Goal: Task Accomplishment & Management: Complete application form

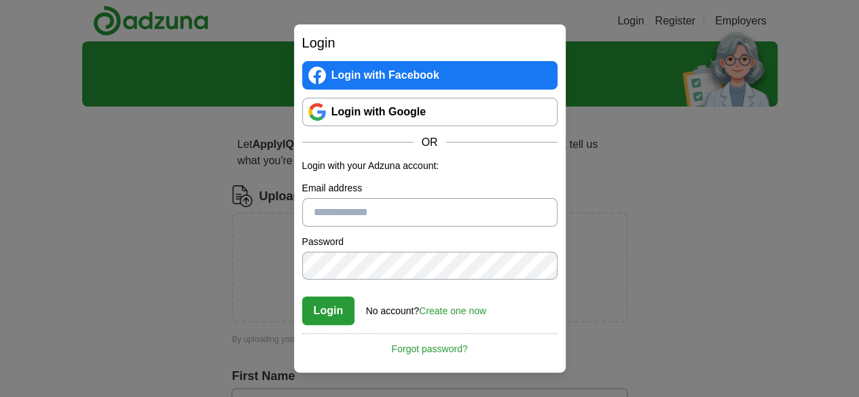
click at [370, 104] on link "Login with Google" at bounding box center [429, 112] width 255 height 29
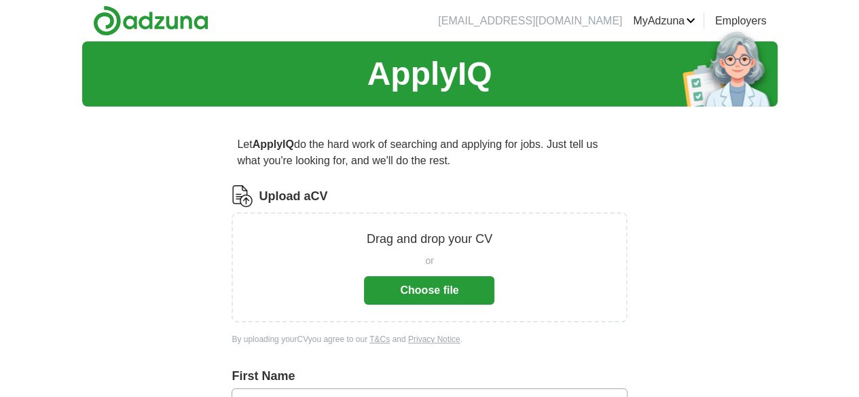
click at [431, 292] on button "Choose file" at bounding box center [429, 290] width 130 height 29
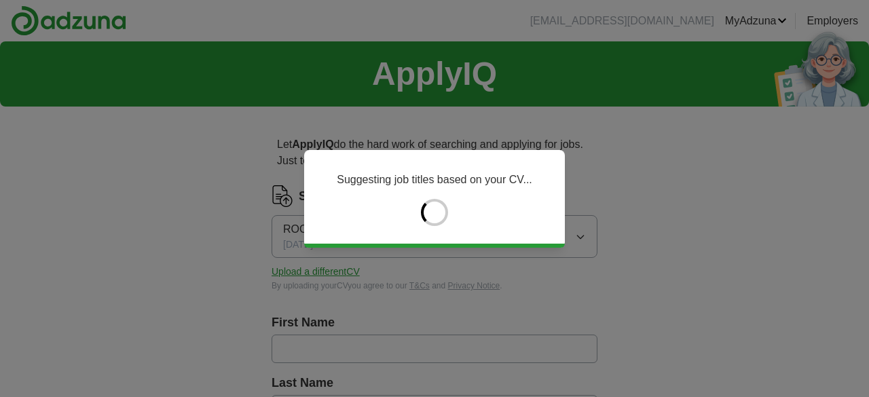
type input "*****"
type input "*********"
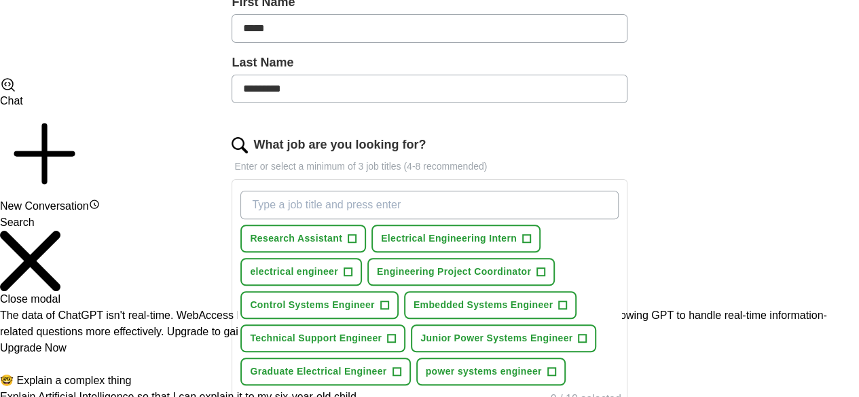
scroll to position [340, 0]
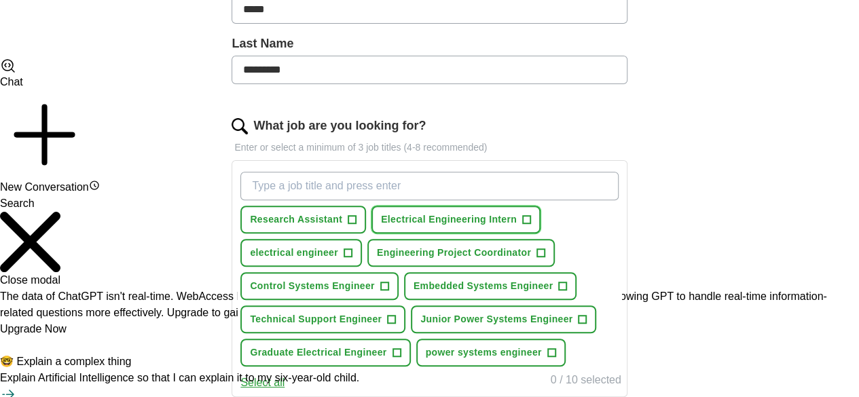
click at [531, 217] on span "+" at bounding box center [527, 220] width 8 height 11
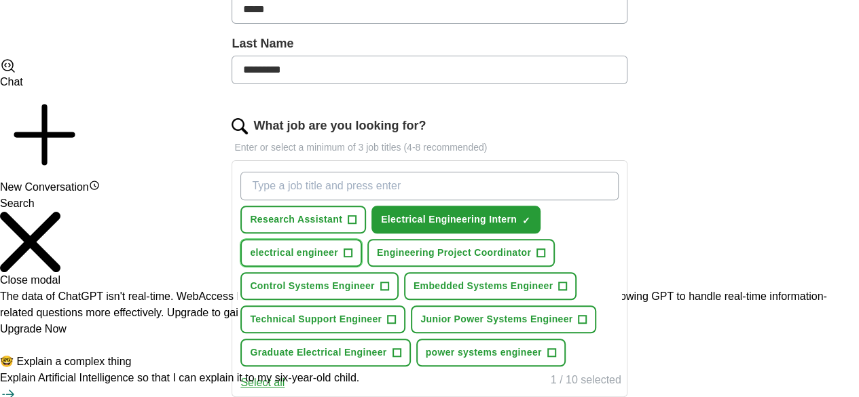
click at [352, 252] on span "+" at bounding box center [348, 253] width 8 height 11
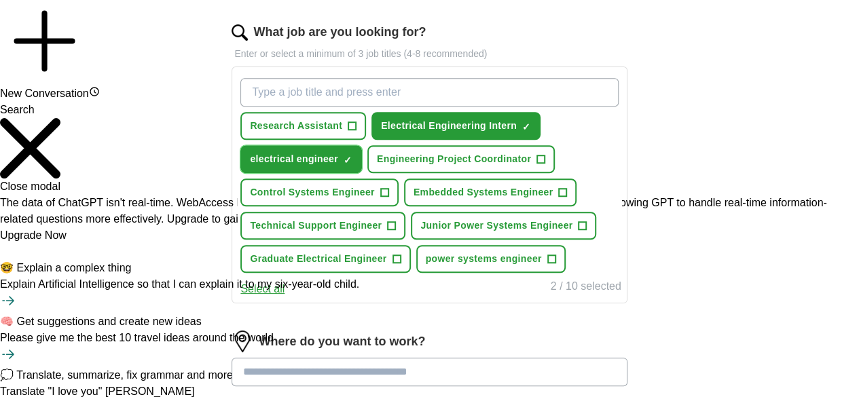
scroll to position [475, 0]
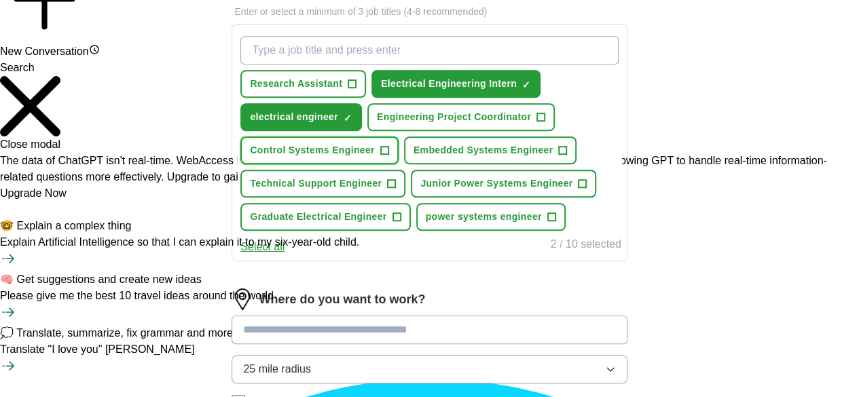
click at [374, 158] on span "Control Systems Engineer" at bounding box center [312, 150] width 124 height 14
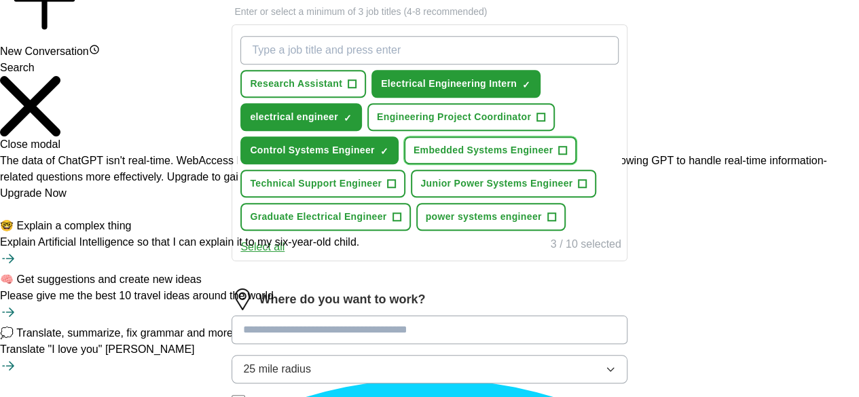
click at [418, 158] on span "Embedded Systems Engineer" at bounding box center [484, 150] width 140 height 14
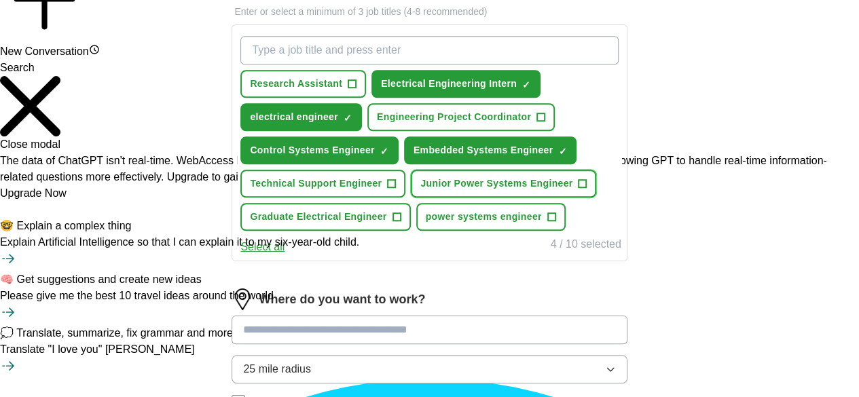
click at [420, 191] on span "Junior Power Systems Engineer" at bounding box center [496, 184] width 152 height 14
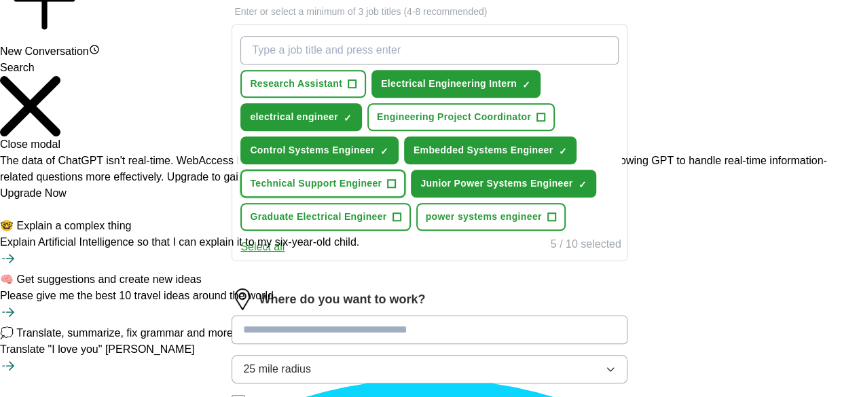
click at [382, 191] on span "Technical Support Engineer" at bounding box center [316, 184] width 132 height 14
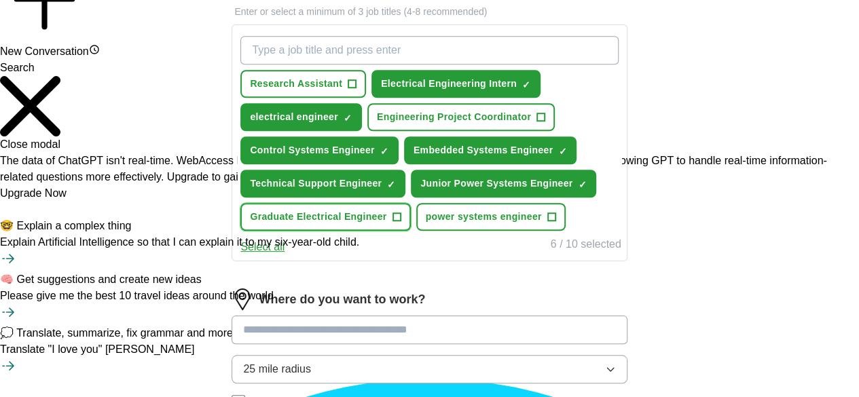
click at [387, 224] on span "Graduate Electrical Engineer" at bounding box center [318, 217] width 137 height 14
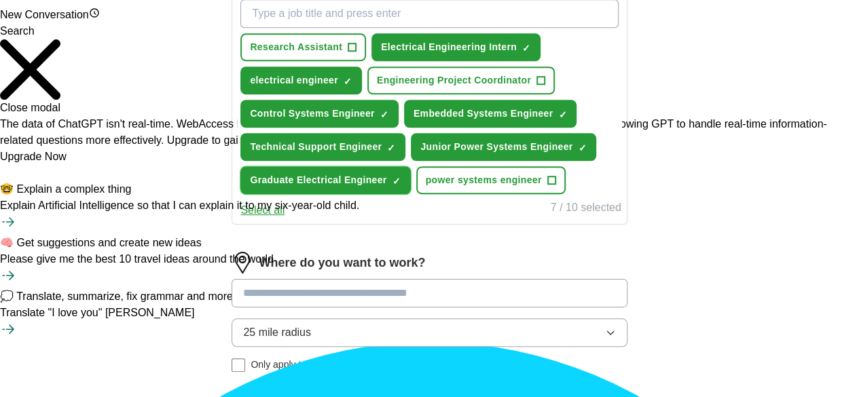
scroll to position [543, 0]
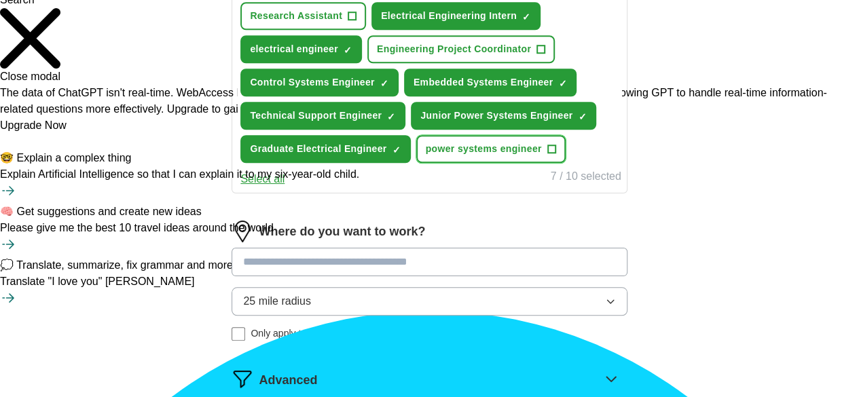
click at [426, 156] on span "power systems engineer" at bounding box center [484, 149] width 116 height 14
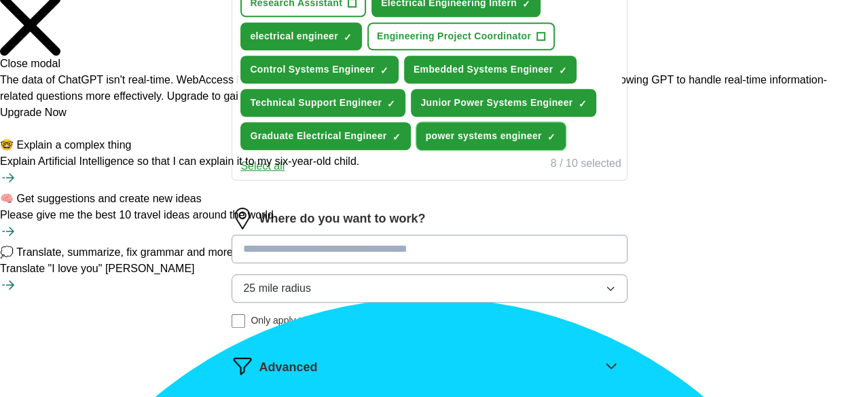
scroll to position [679, 0]
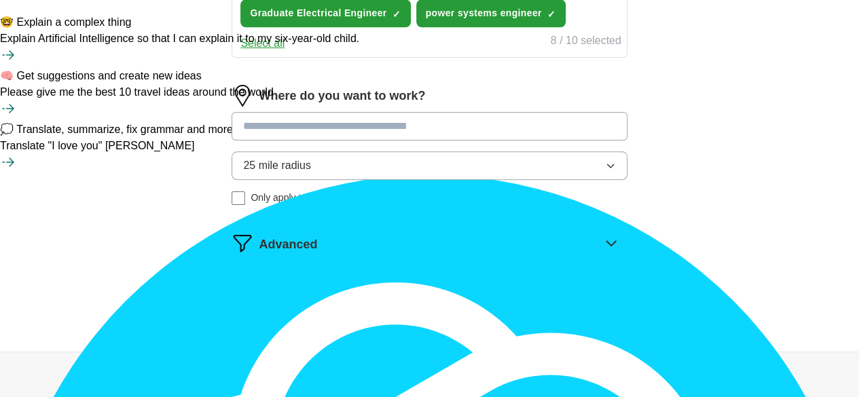
click at [285, 52] on button "Select all" at bounding box center [262, 43] width 44 height 16
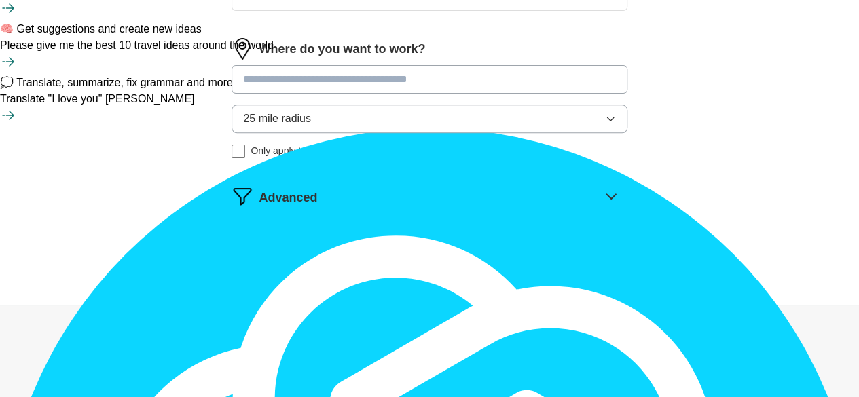
scroll to position [747, 0]
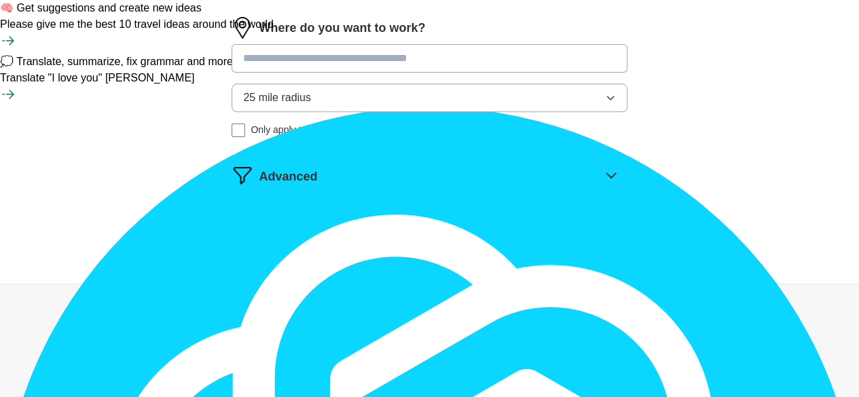
click at [365, 73] on input at bounding box center [429, 58] width 395 height 29
type input "**********"
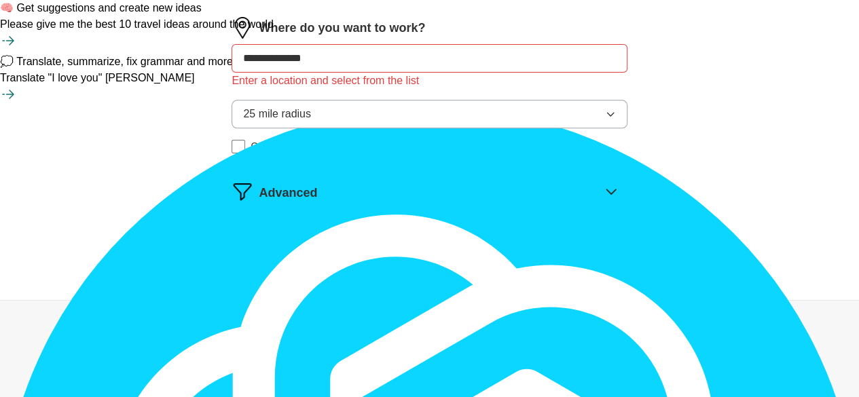
type textarea "****"
drag, startPoint x: 393, startPoint y: 185, endPoint x: 215, endPoint y: 182, distance: 178.7
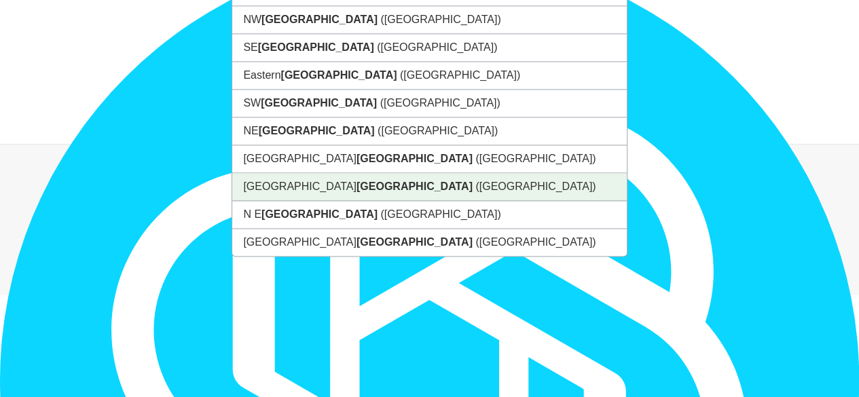
scroll to position [931, 0]
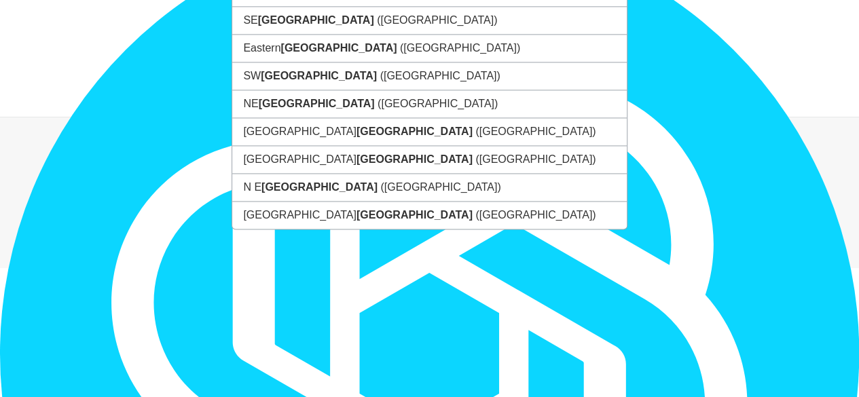
type input "*******"
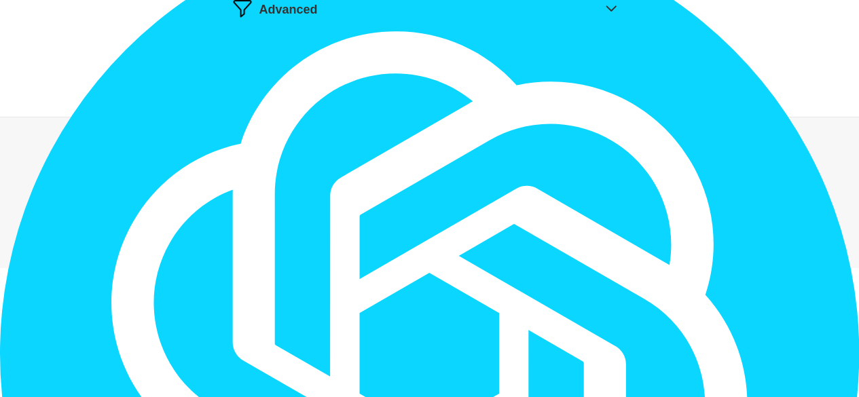
scroll to position [863, 0]
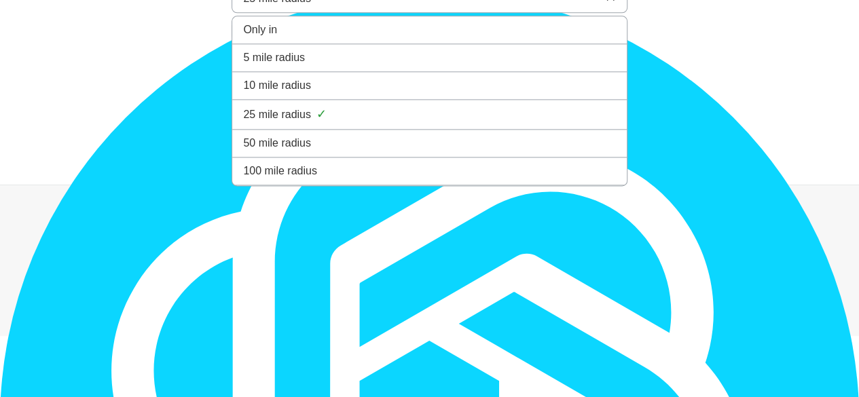
click at [317, 179] on span "100 mile radius" at bounding box center [280, 171] width 74 height 16
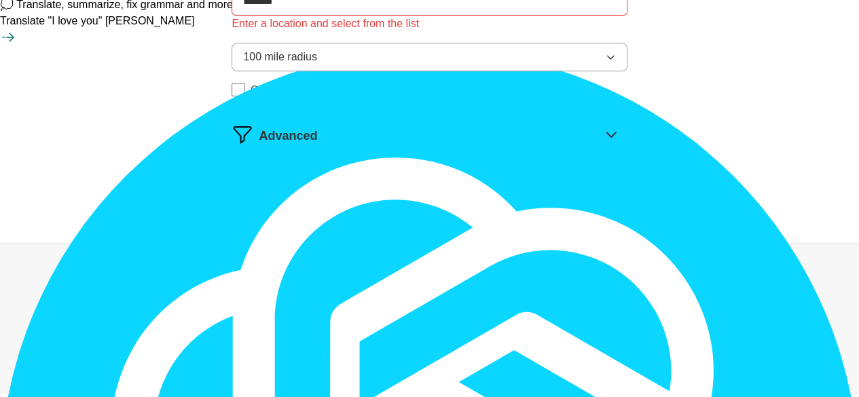
scroll to position [883, 0]
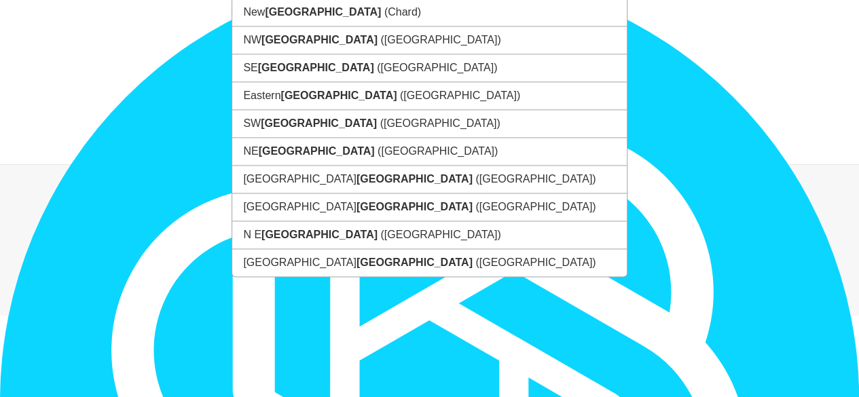
drag, startPoint x: 383, startPoint y: 54, endPoint x: 181, endPoint y: 58, distance: 201.8
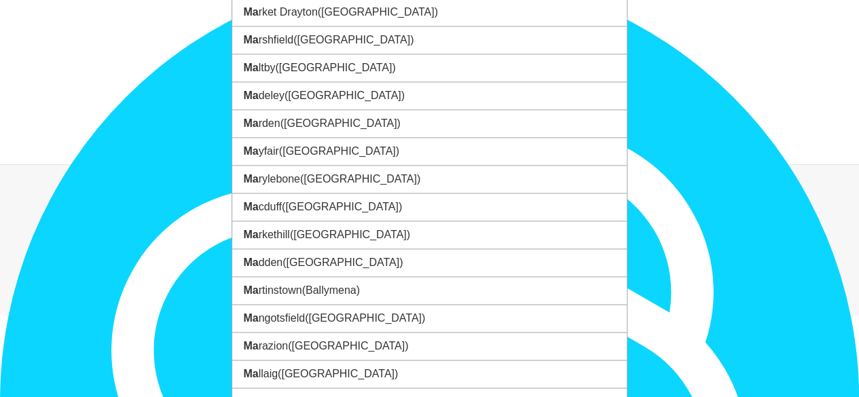
type input "**********"
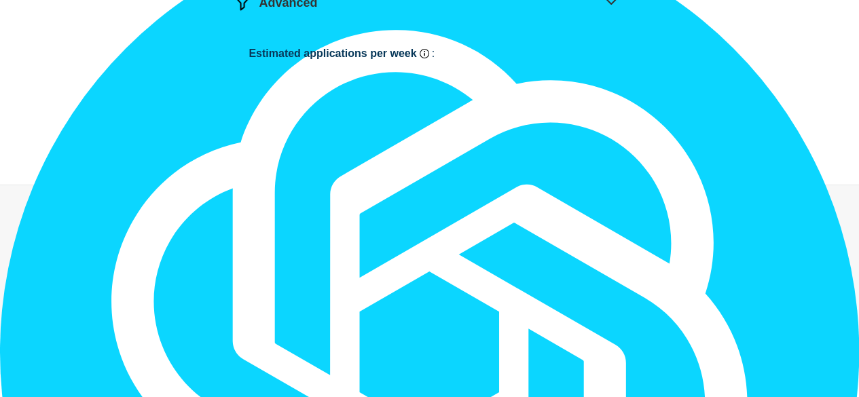
scroll to position [999, 0]
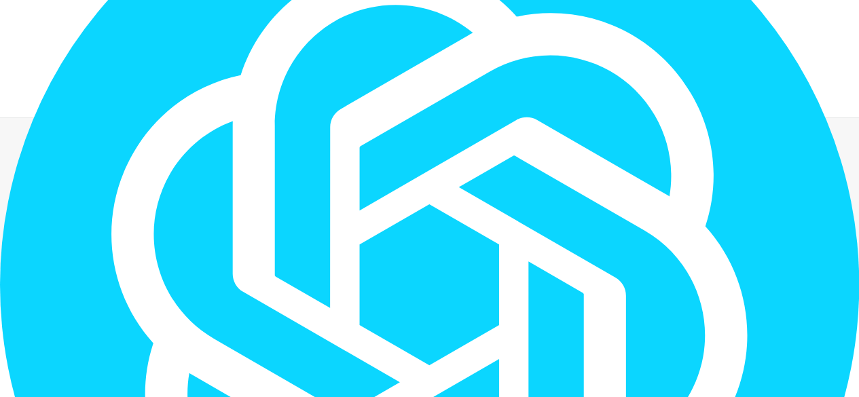
click at [358, 16] on button "See my estimate >" at bounding box center [313, 8] width 90 height 16
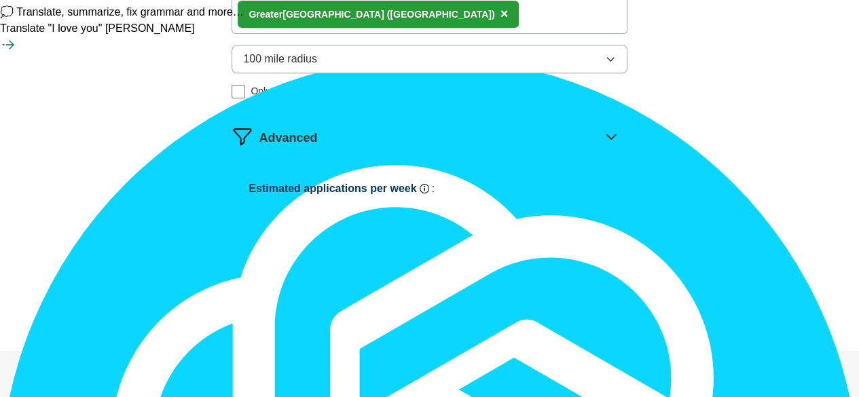
scroll to position [795, 0]
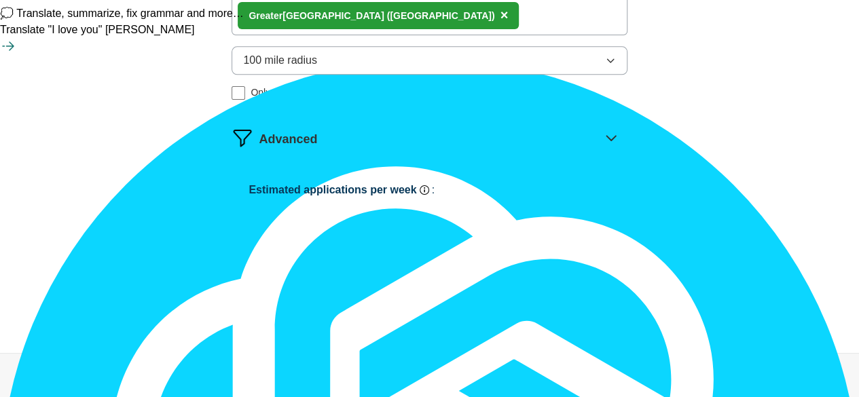
click at [529, 35] on div "Greater Manchester (North West England) ×" at bounding box center [429, 15] width 395 height 39
click at [501, 22] on span "×" at bounding box center [505, 14] width 8 height 15
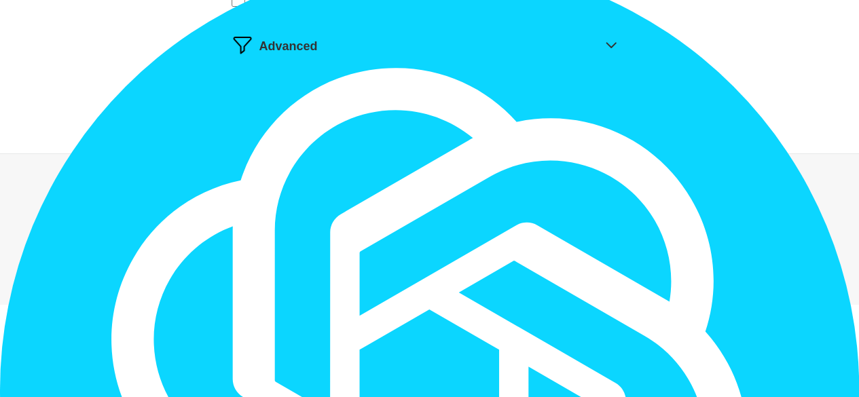
scroll to position [931, 0]
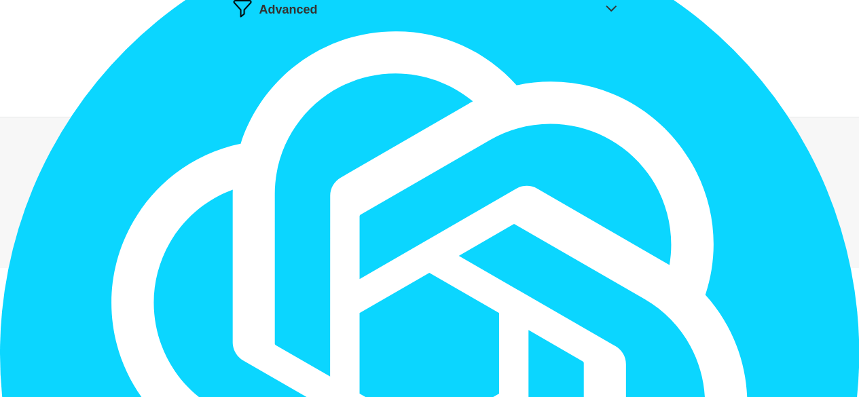
click at [600, 19] on icon at bounding box center [611, 8] width 22 height 22
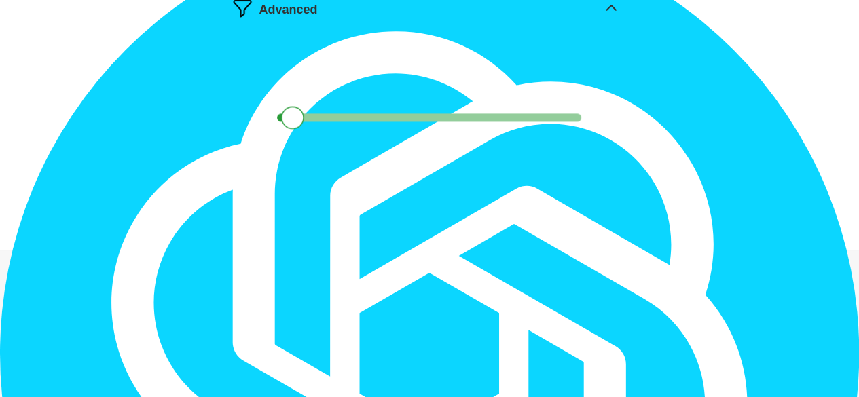
click at [296, 129] on div at bounding box center [292, 117] width 23 height 23
drag, startPoint x: 294, startPoint y: 251, endPoint x: 302, endPoint y: 249, distance: 7.6
click at [302, 129] on div at bounding box center [299, 117] width 23 height 23
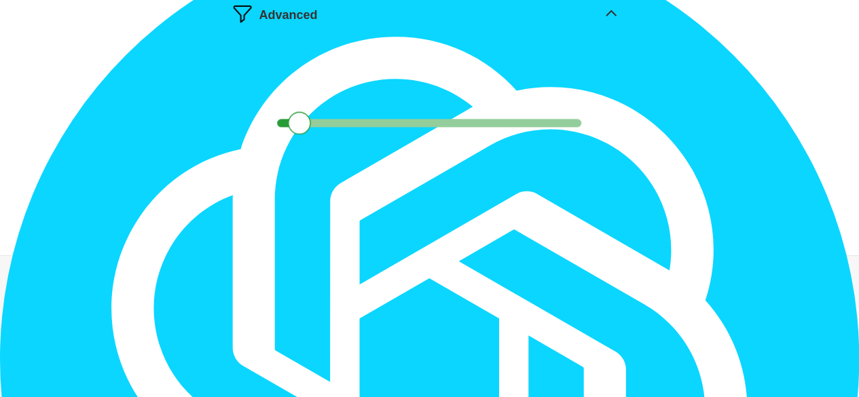
scroll to position [928, 0]
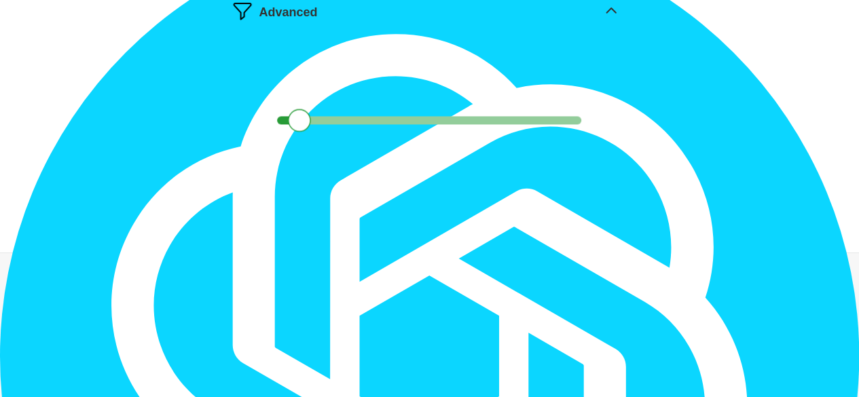
click at [414, 216] on button "Start applying for jobs" at bounding box center [429, 201] width 395 height 29
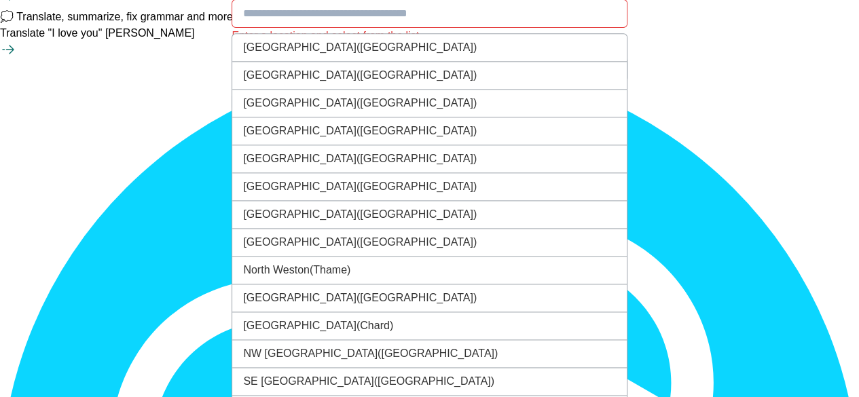
click at [364, 28] on input at bounding box center [429, 13] width 395 height 29
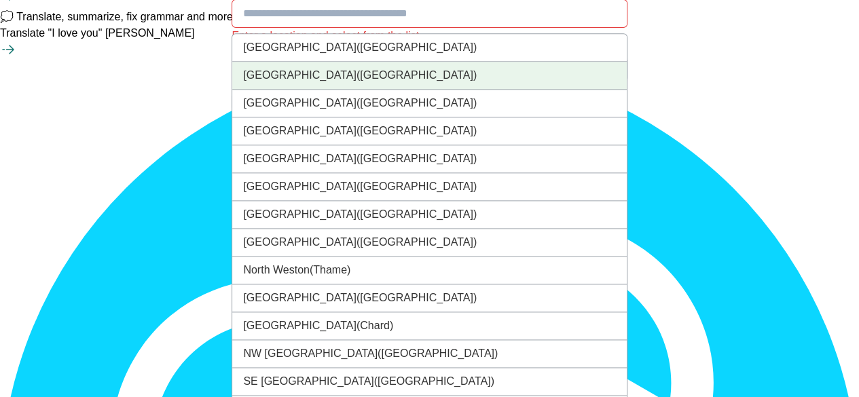
click at [342, 90] on li "North West England (UK)" at bounding box center [429, 76] width 394 height 28
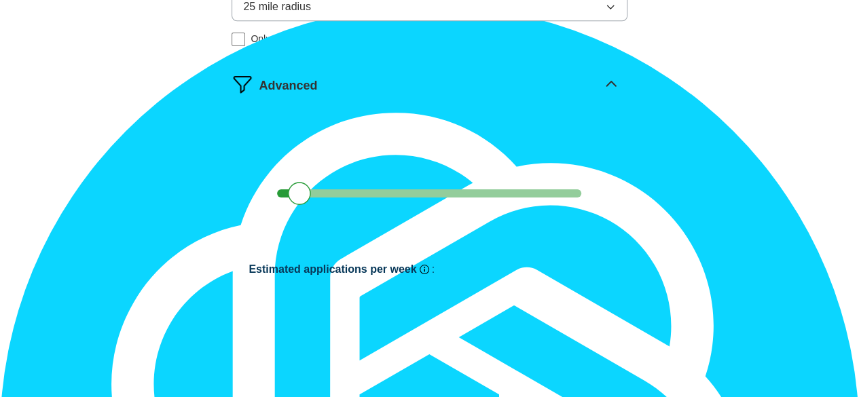
scroll to position [928, 0]
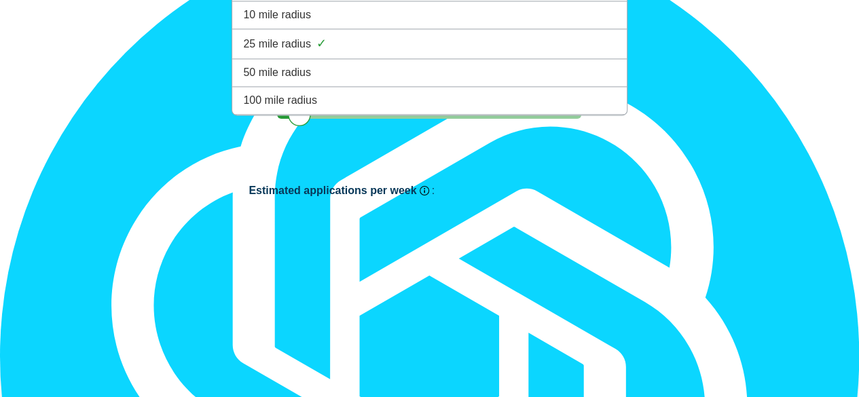
click at [317, 109] on span "100 mile radius" at bounding box center [280, 100] width 74 height 16
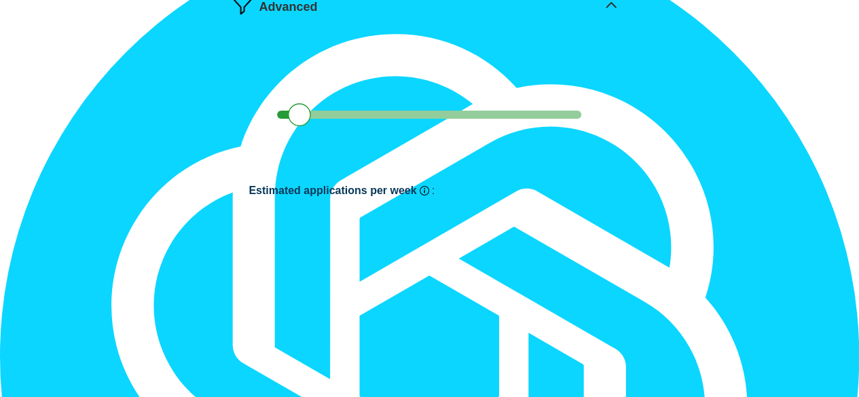
scroll to position [1064, 0]
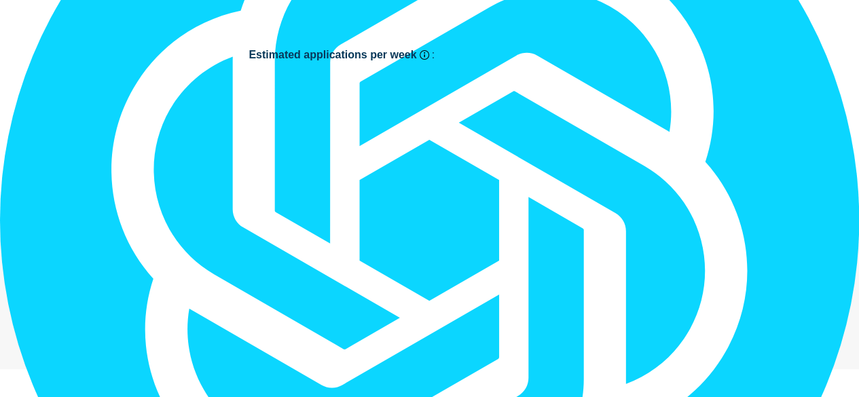
click at [408, 181] on button "Start applying for jobs" at bounding box center [429, 167] width 395 height 29
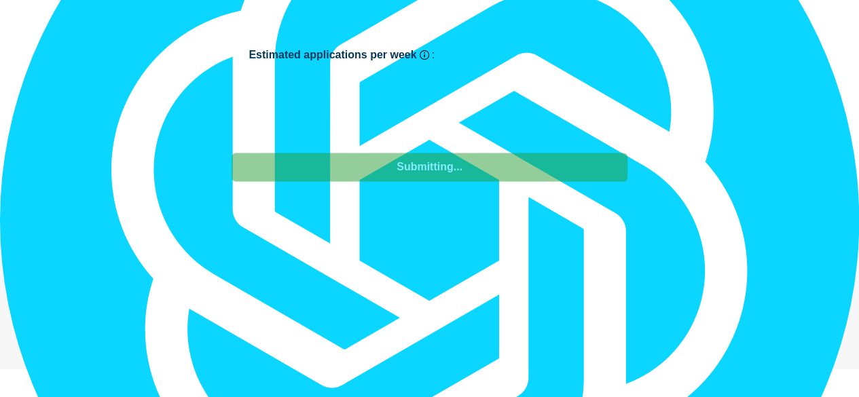
select select "**"
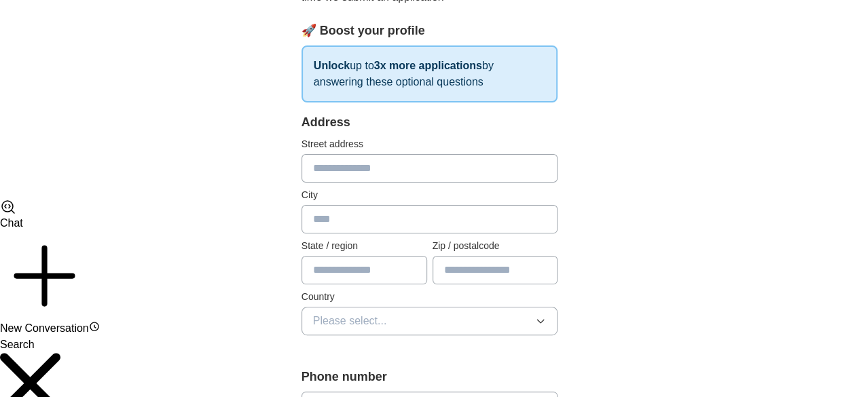
scroll to position [204, 0]
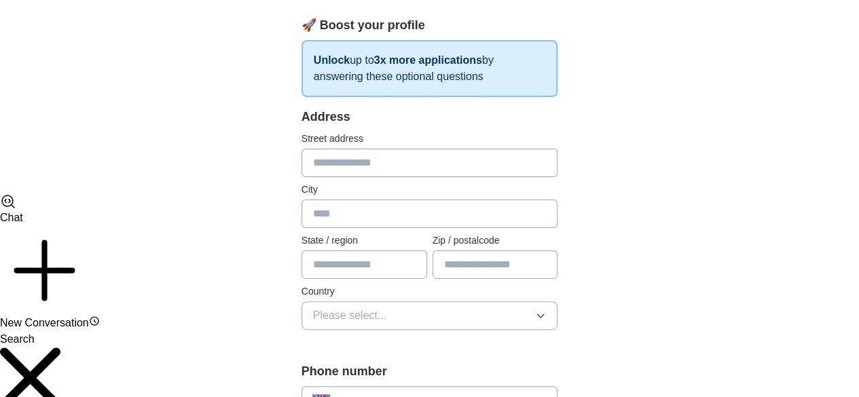
click at [315, 219] on input "text" at bounding box center [430, 214] width 257 height 29
type input "**********"
type input "*******"
click at [330, 269] on input "text" at bounding box center [365, 265] width 126 height 29
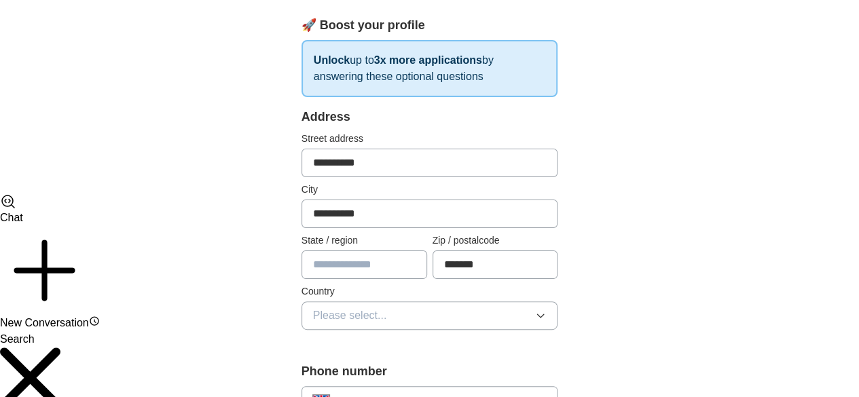
type input "**********"
click at [461, 306] on button "Please select..." at bounding box center [430, 316] width 257 height 29
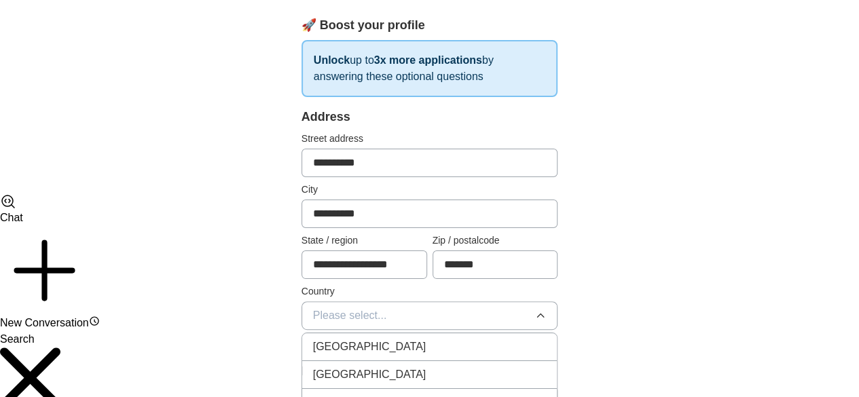
click at [378, 343] on div "[GEOGRAPHIC_DATA]" at bounding box center [430, 347] width 234 height 16
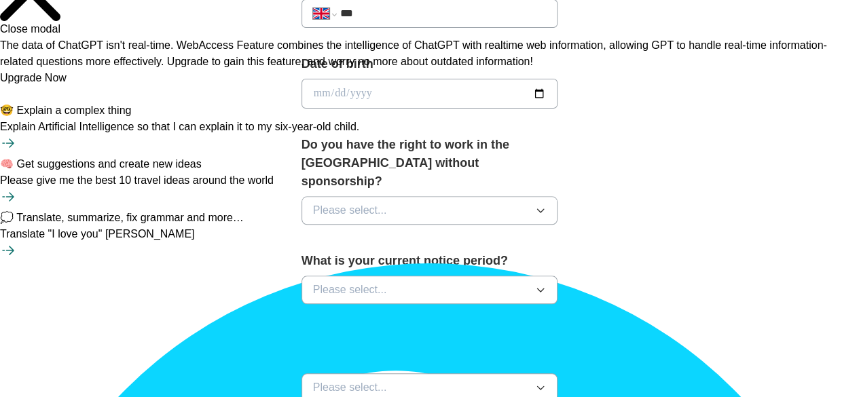
scroll to position [611, 0]
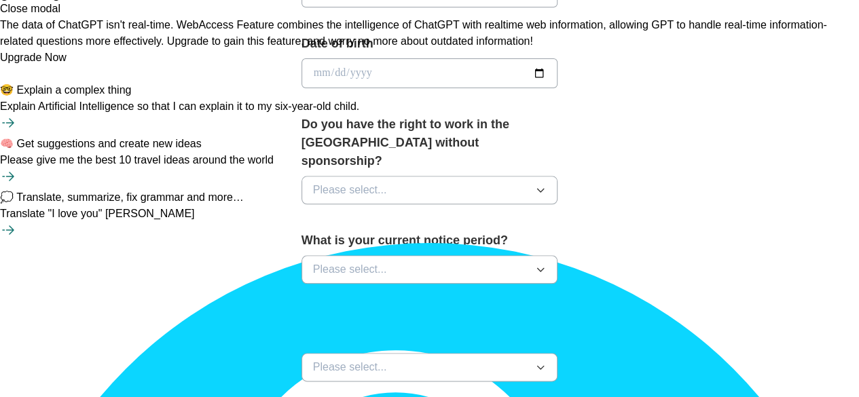
click at [546, 362] on icon "button" at bounding box center [540, 367] width 11 height 11
click at [546, 185] on icon "button" at bounding box center [540, 190] width 11 height 11
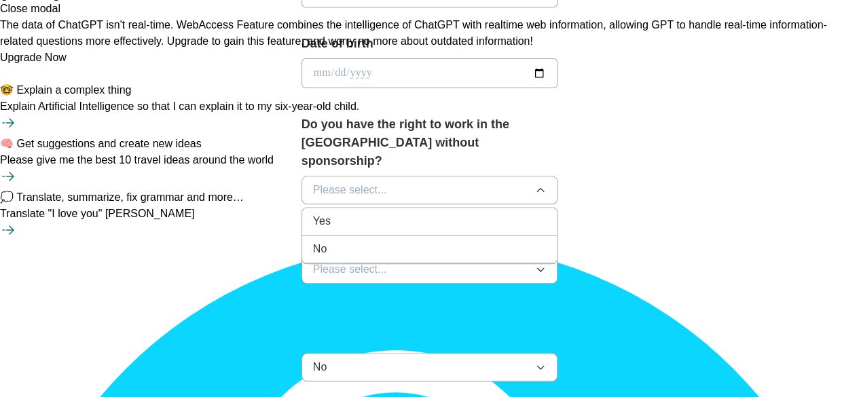
click at [447, 213] on div "Yes" at bounding box center [430, 221] width 234 height 16
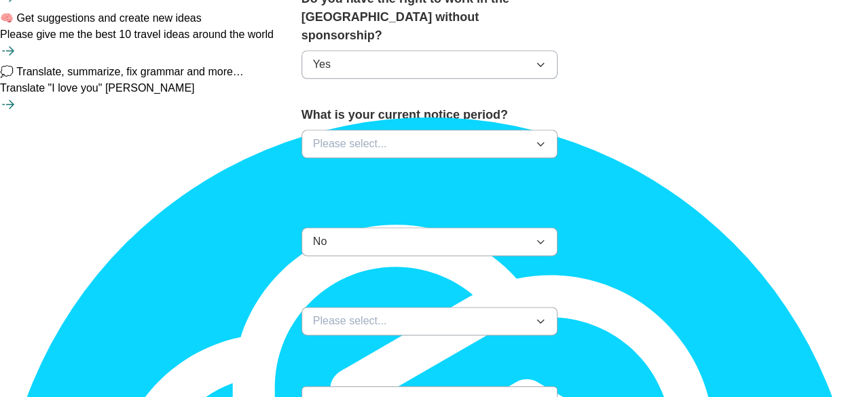
scroll to position [747, 0]
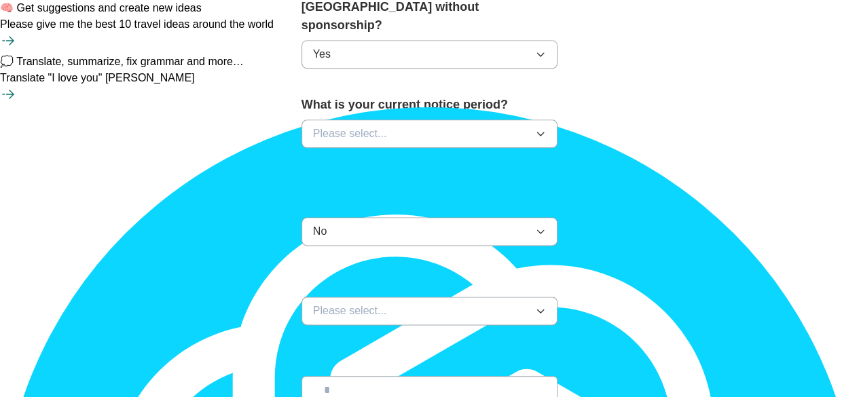
click at [558, 297] on button "Please select..." at bounding box center [430, 311] width 257 height 29
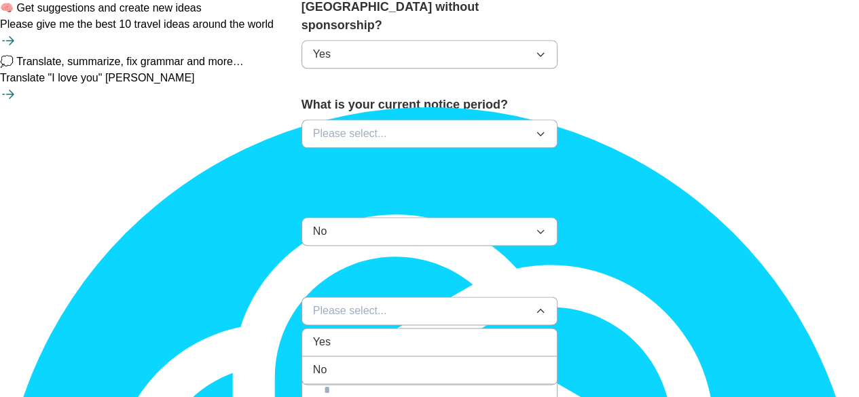
click at [399, 362] on div "No" at bounding box center [430, 370] width 234 height 16
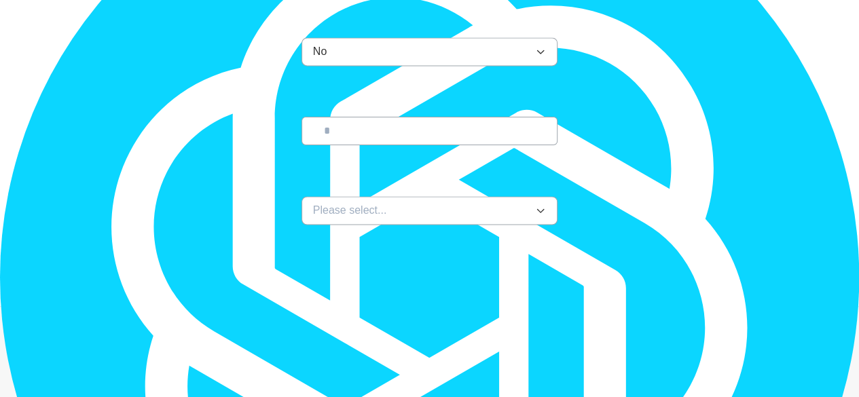
scroll to position [1019, 0]
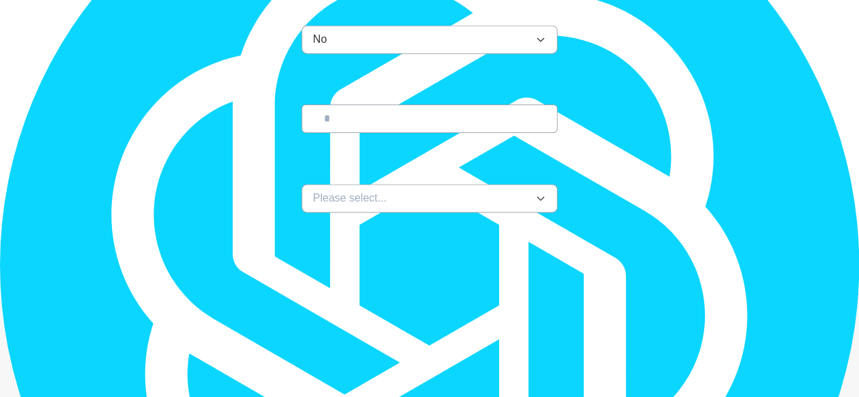
click at [486, 240] on button "Save and continue" at bounding box center [430, 253] width 257 height 27
